Goal: Transaction & Acquisition: Purchase product/service

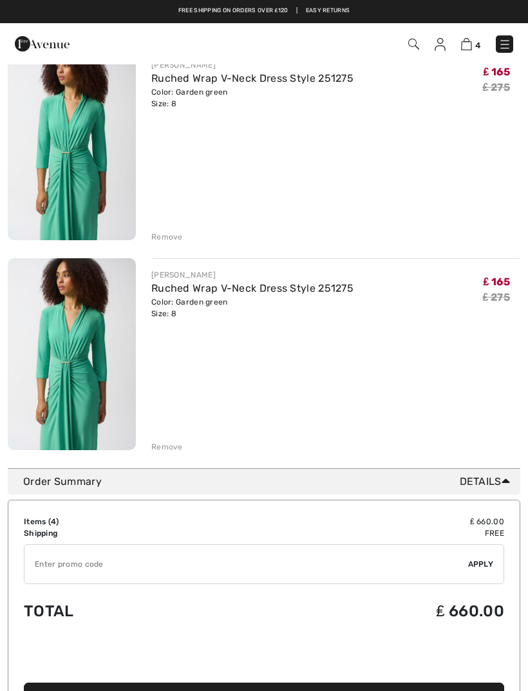
scroll to position [569, 0]
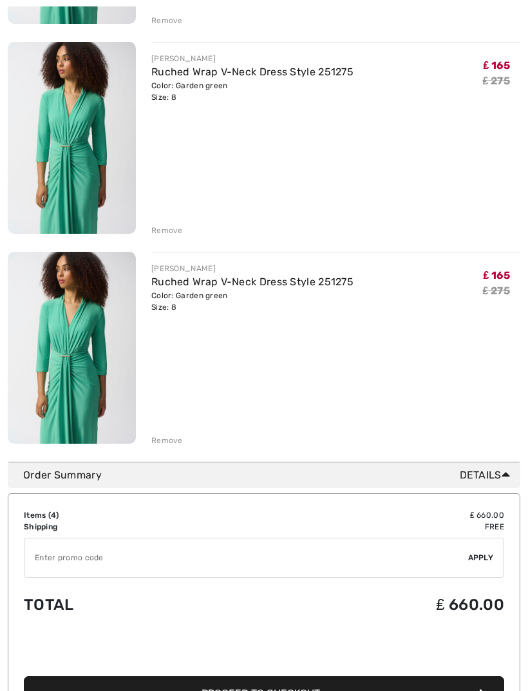
click at [166, 440] on div "Remove" at bounding box center [167, 441] width 32 height 12
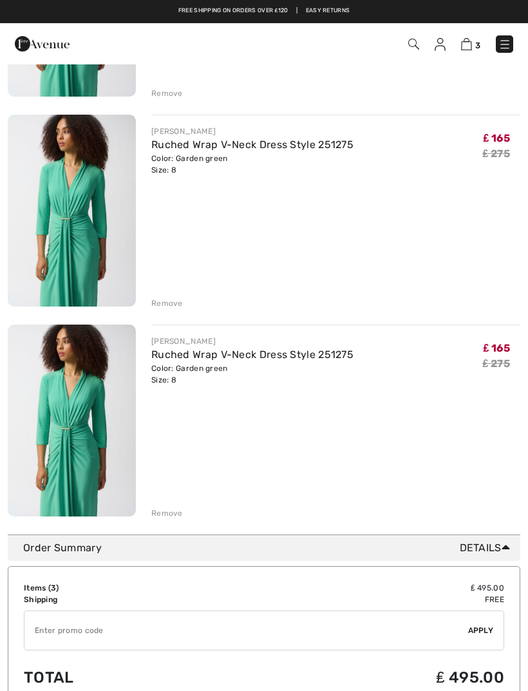
scroll to position [275, 0]
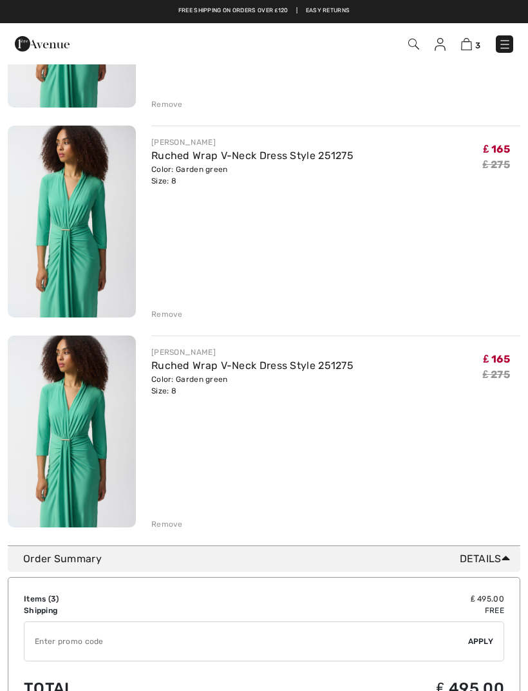
click at [173, 517] on div "Remove" at bounding box center [335, 523] width 369 height 14
click at [167, 524] on div "Remove" at bounding box center [167, 524] width 32 height 12
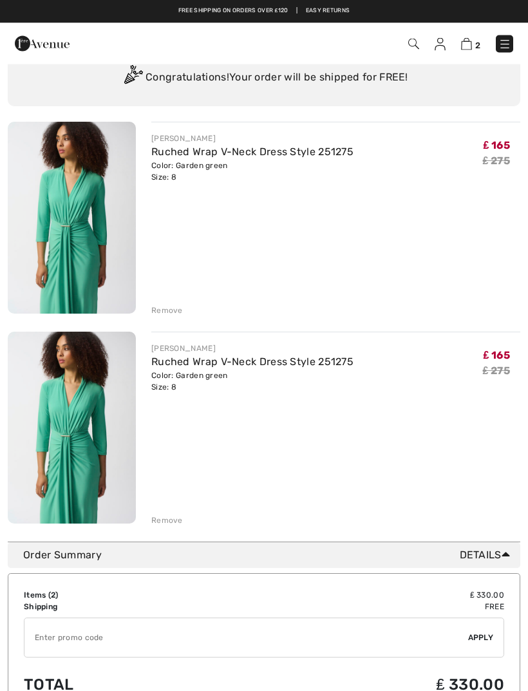
click at [173, 517] on div "Remove" at bounding box center [167, 521] width 32 height 12
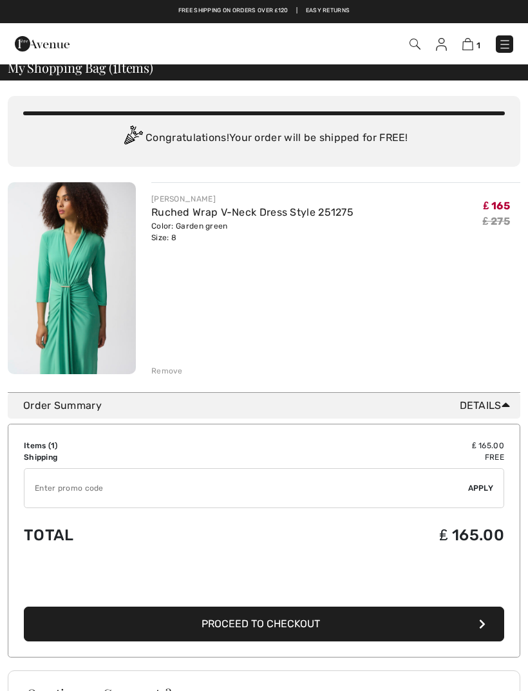
scroll to position [0, 0]
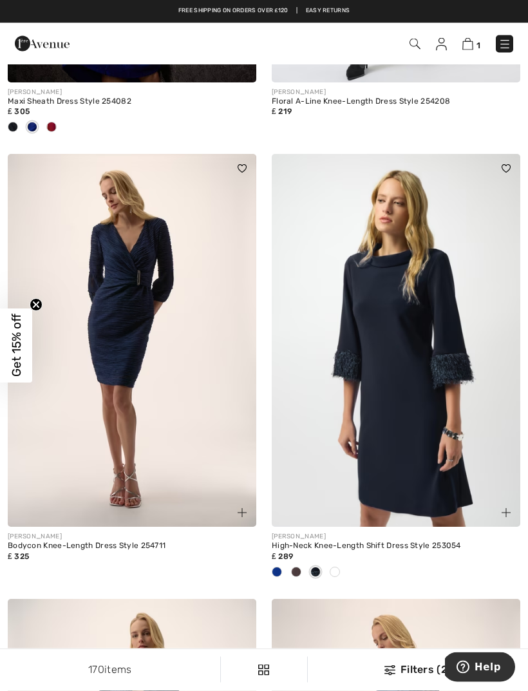
scroll to position [1193, 0]
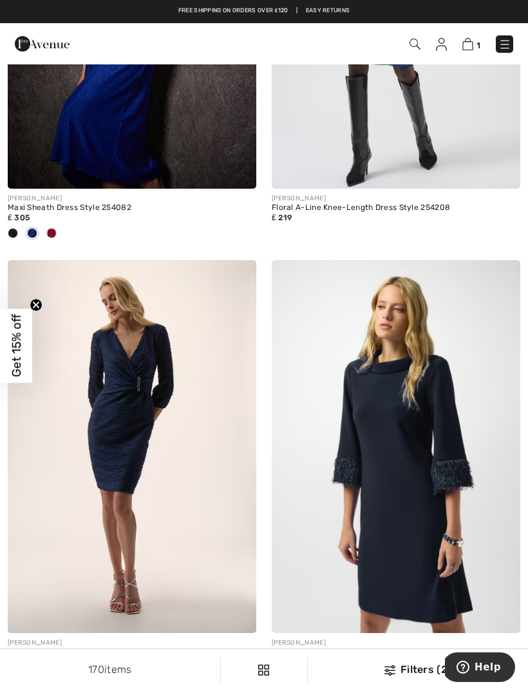
click at [506, 44] on img at bounding box center [504, 44] width 13 height 13
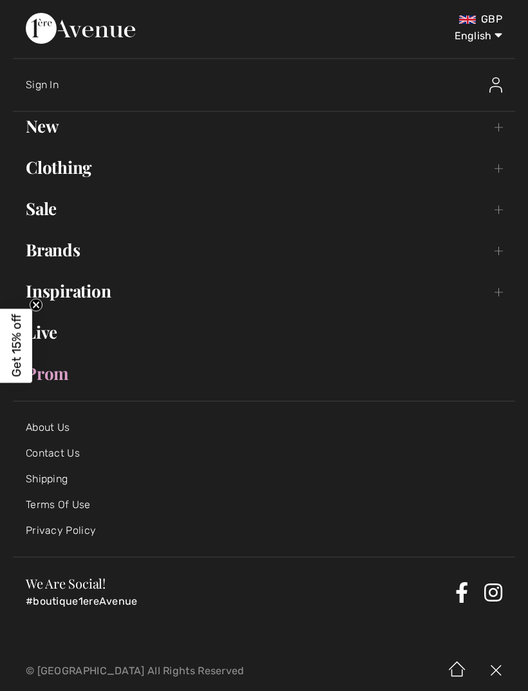
click at [55, 208] on link "Sale Toggle submenu" at bounding box center [264, 208] width 502 height 28
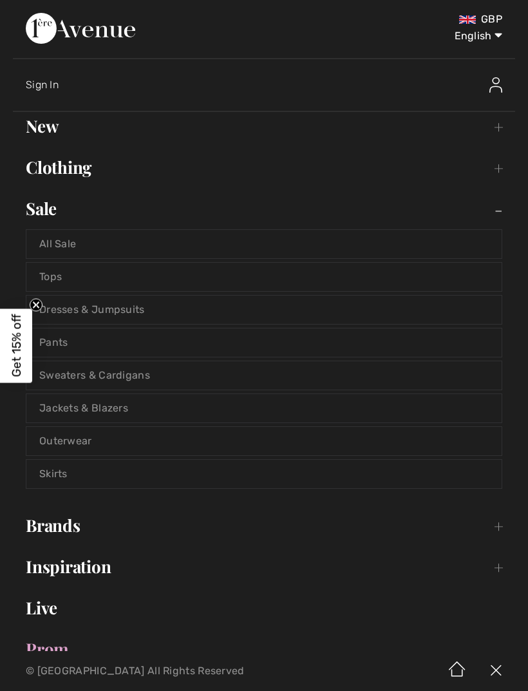
click at [106, 308] on link "Dresses & Jumpsuits" at bounding box center [263, 310] width 475 height 28
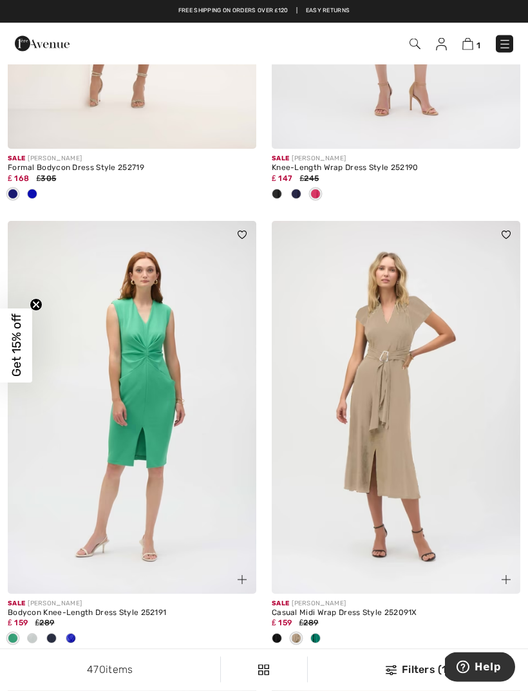
scroll to position [3942, 0]
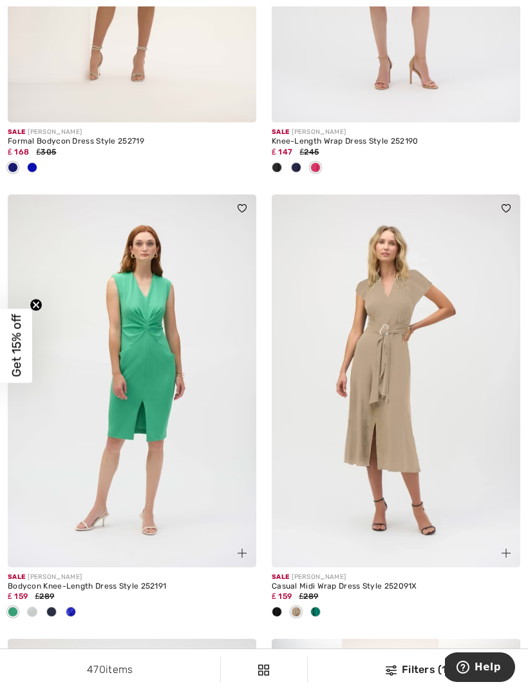
click at [73, 607] on span at bounding box center [71, 612] width 10 height 10
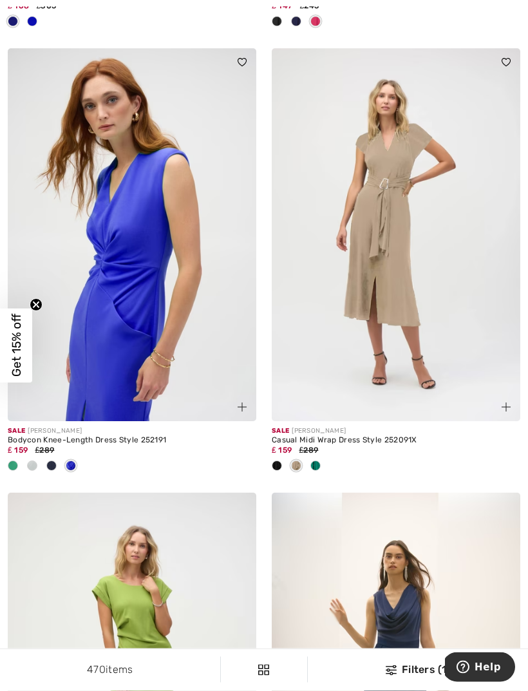
scroll to position [4091, 0]
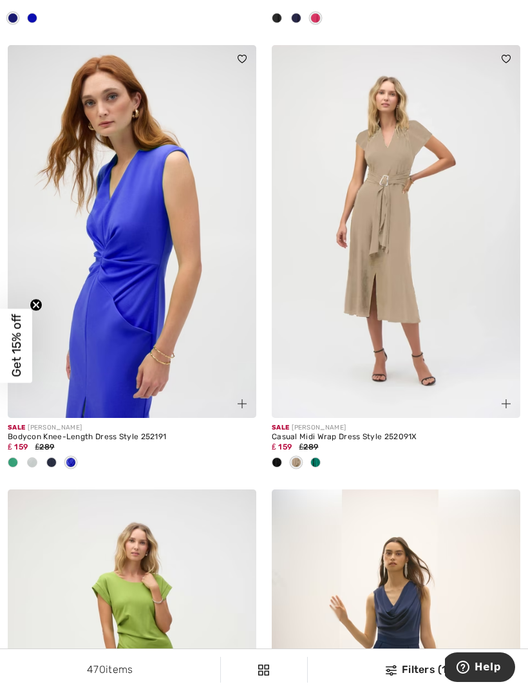
click at [135, 338] on img at bounding box center [132, 231] width 249 height 373
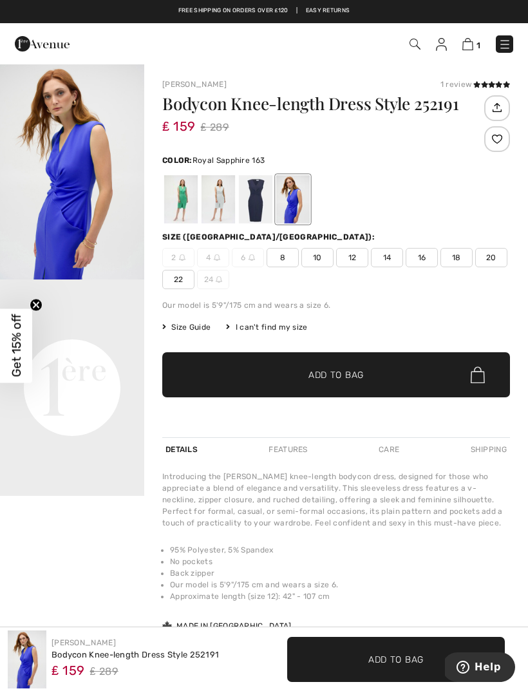
click at [283, 263] on span "8" at bounding box center [283, 257] width 32 height 19
